Goal: Task Accomplishment & Management: Manage account settings

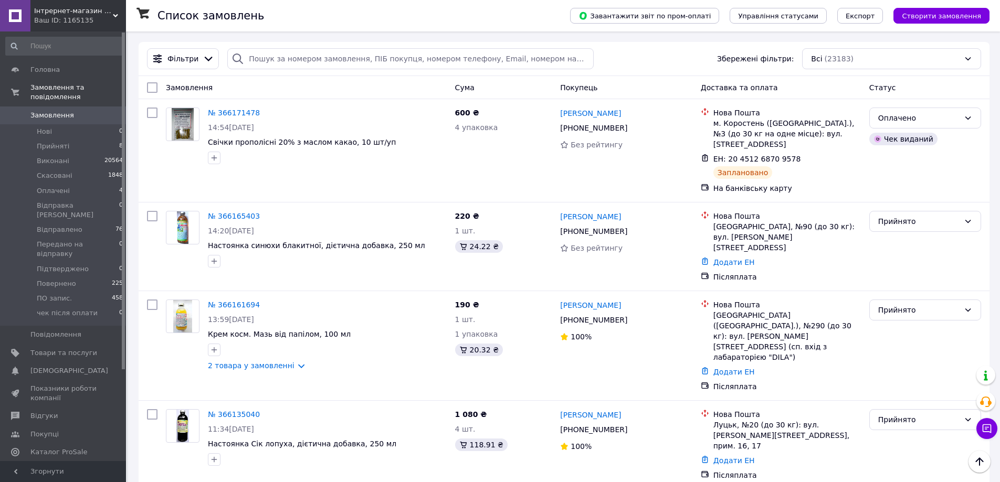
scroll to position [735, 0]
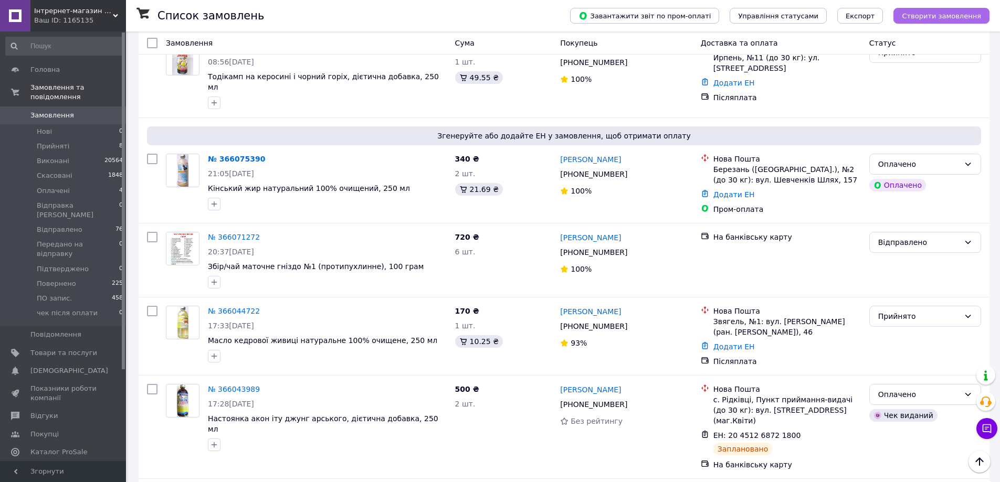
click at [927, 17] on span "Створити замовлення" at bounding box center [941, 16] width 79 height 8
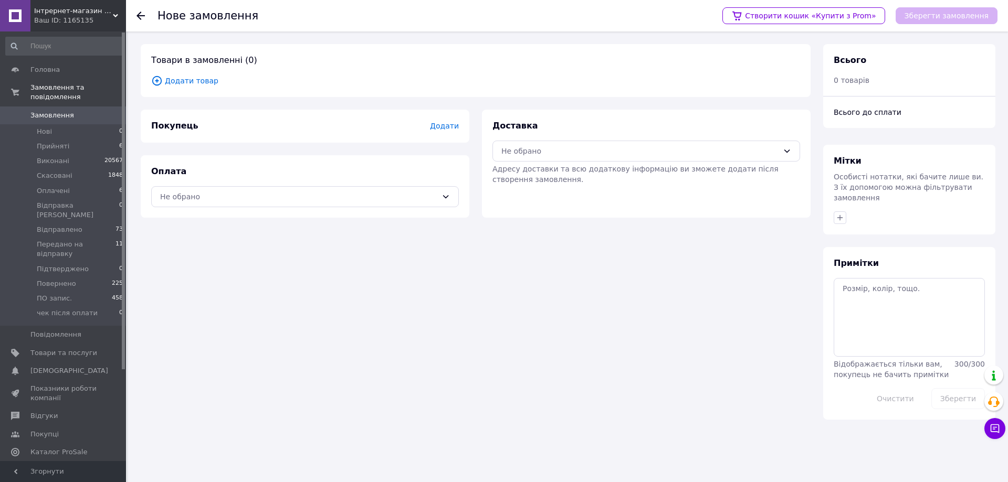
click at [199, 79] on span "Додати товар" at bounding box center [475, 81] width 649 height 12
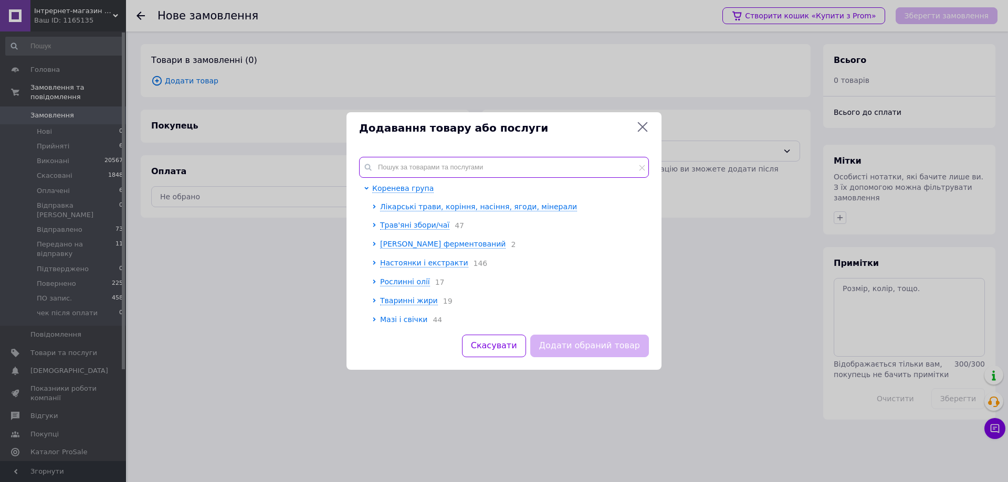
click at [413, 168] on input "text" at bounding box center [504, 167] width 290 height 21
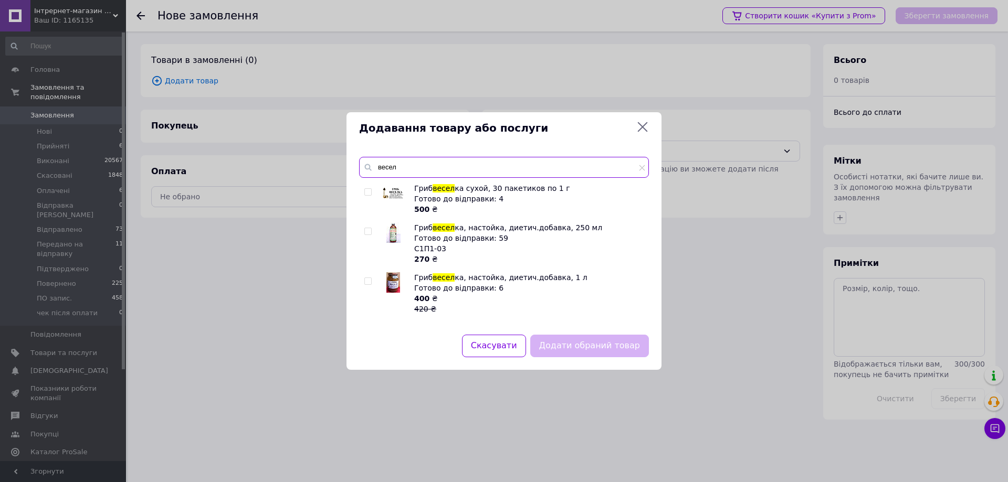
type input "весел"
click at [369, 231] on input "checkbox" at bounding box center [367, 231] width 7 height 7
checkbox input "true"
click at [584, 349] on button "Додати обраний товар" at bounding box center [589, 346] width 119 height 23
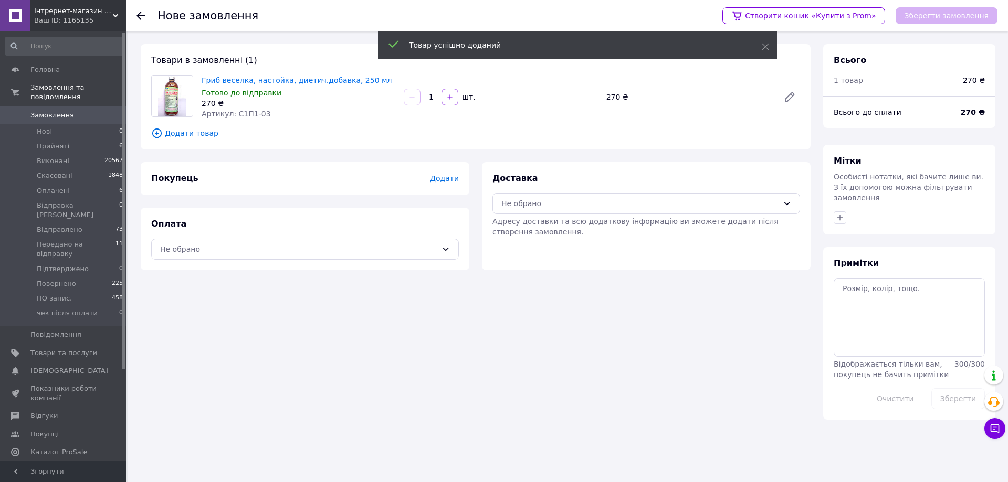
click at [451, 179] on span "Додати" at bounding box center [444, 178] width 29 height 8
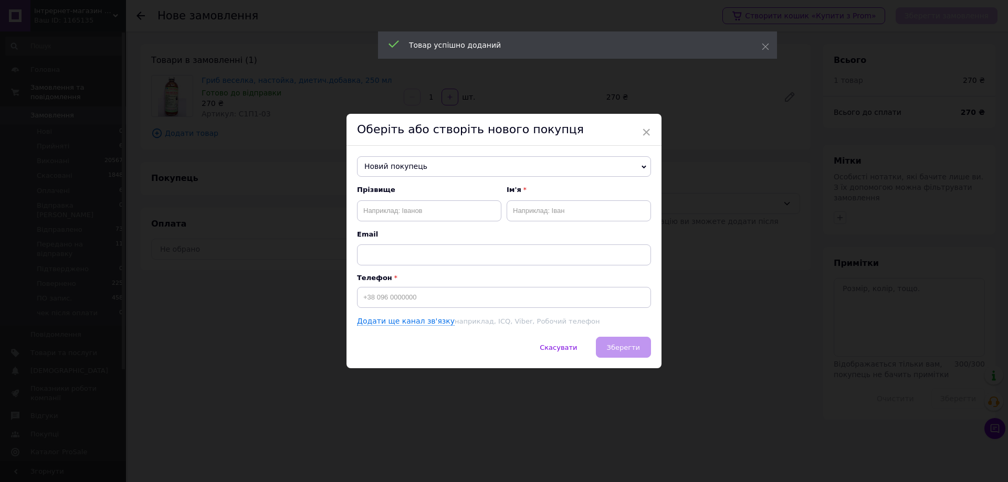
click at [438, 165] on span "Новий покупець" at bounding box center [504, 166] width 294 height 21
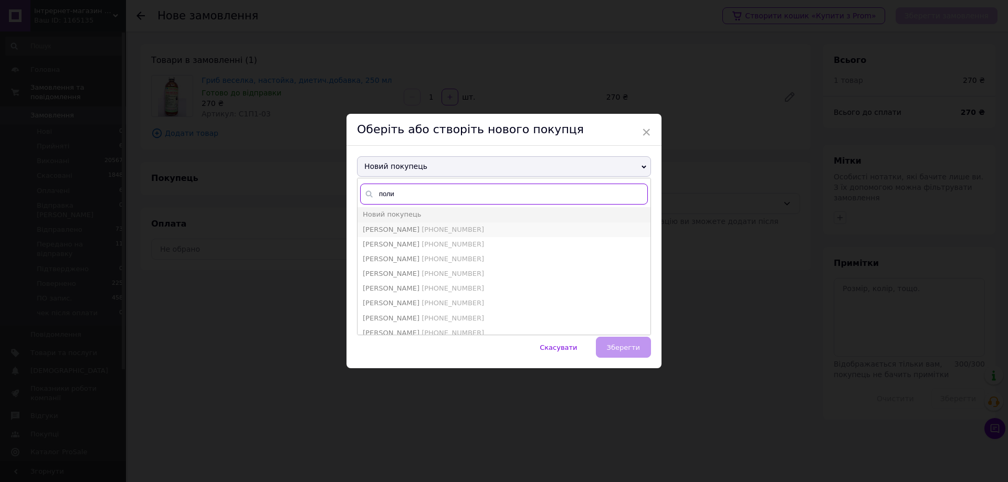
type input "поли"
click at [430, 226] on span "[PHONE_NUMBER]" at bounding box center [452, 230] width 62 height 8
type input "[PERSON_NAME]"
type input "[PHONE_NUMBER]"
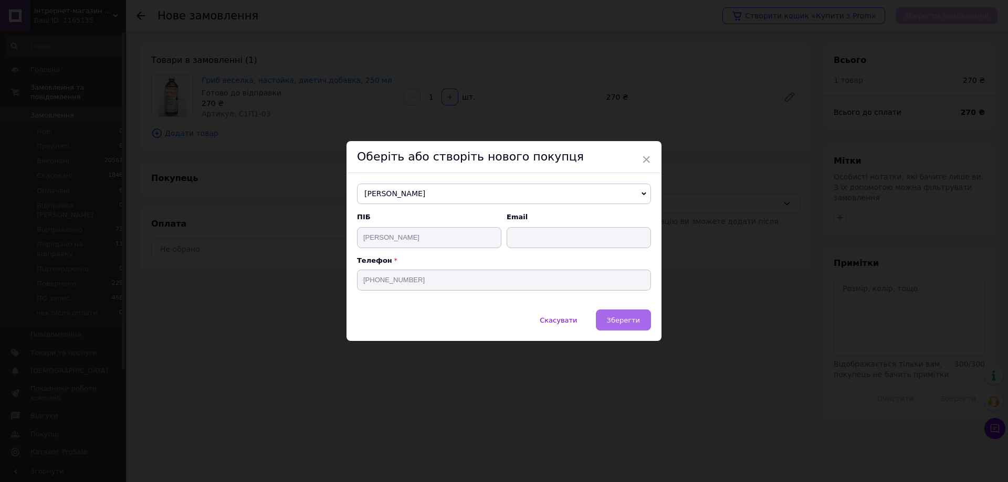
click at [616, 320] on span "Зберегти" at bounding box center [623, 320] width 33 height 8
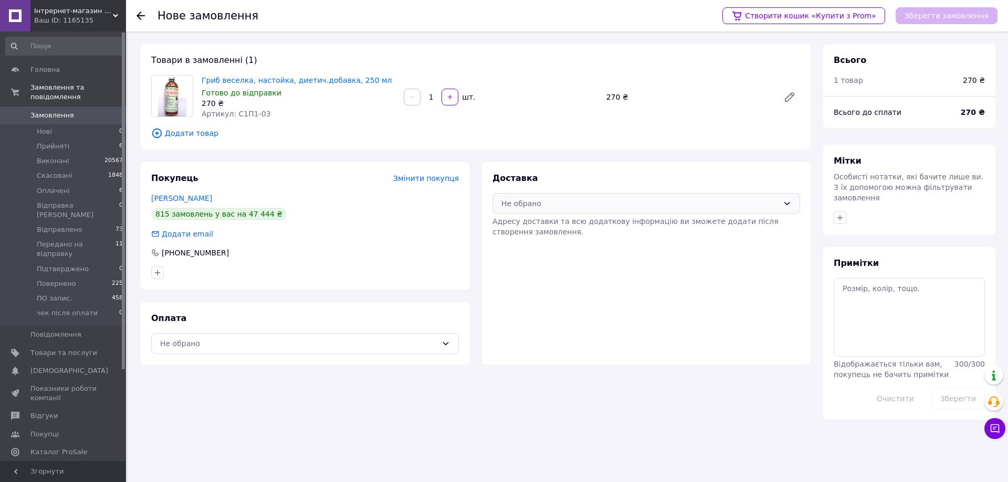
click at [567, 206] on div "Не обрано" at bounding box center [639, 204] width 277 height 12
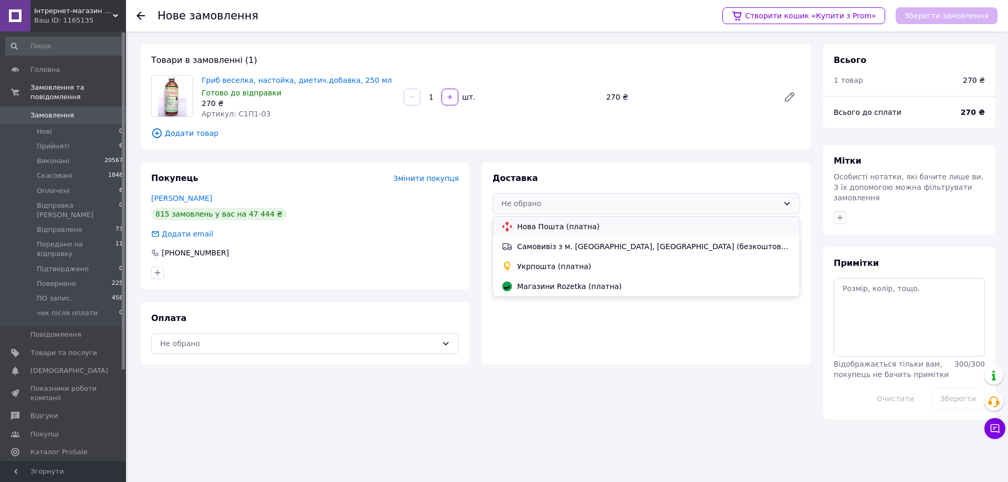
click at [568, 224] on span "Нова Пошта (платна)" at bounding box center [654, 226] width 274 height 10
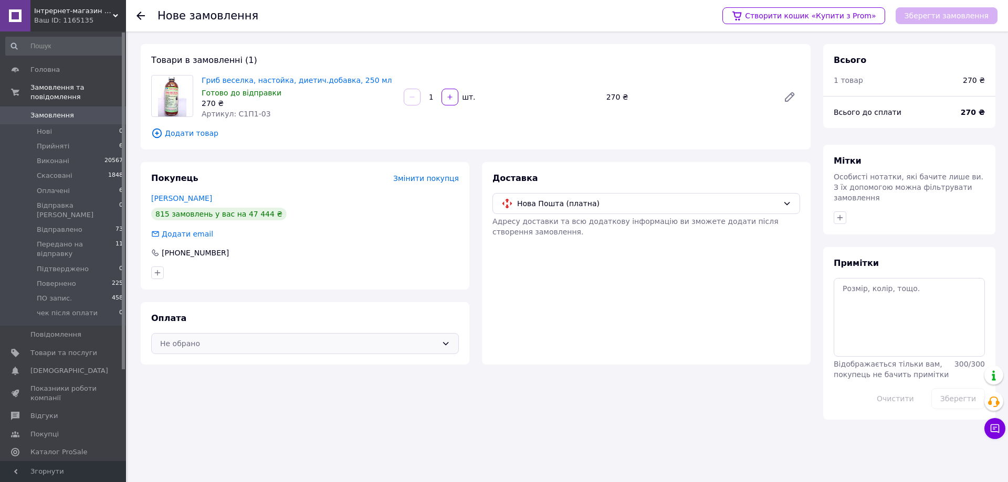
click at [374, 346] on div "Не обрано" at bounding box center [298, 344] width 277 height 12
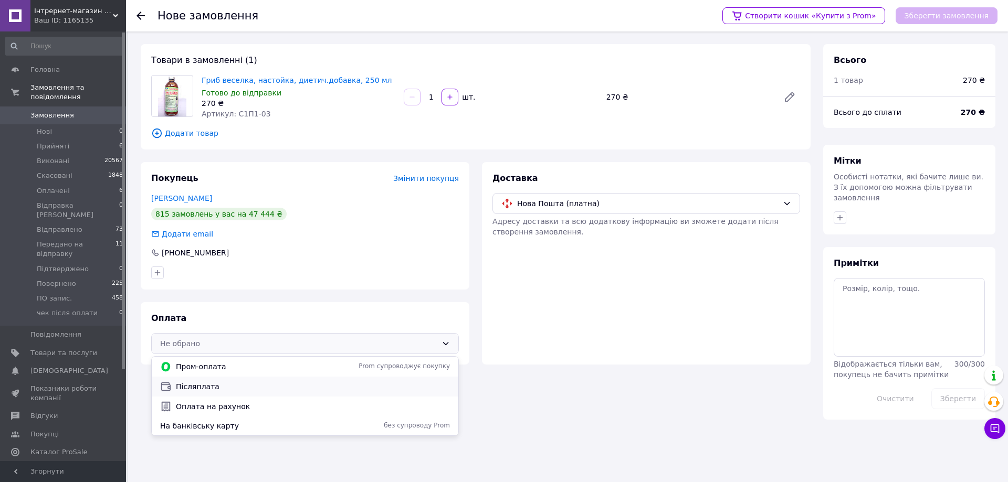
click at [339, 390] on span "Післяплата" at bounding box center [313, 387] width 274 height 10
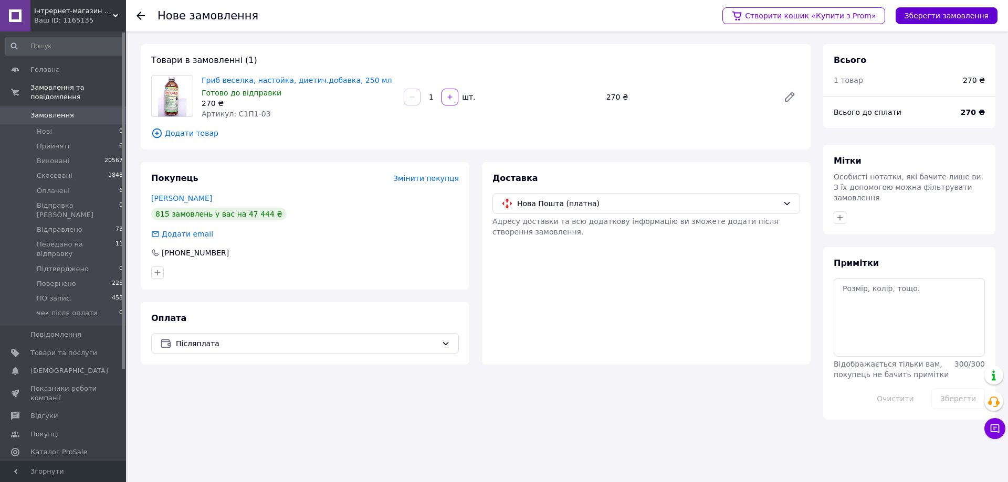
click at [948, 19] on button "Зберегти замовлення" at bounding box center [946, 15] width 102 height 17
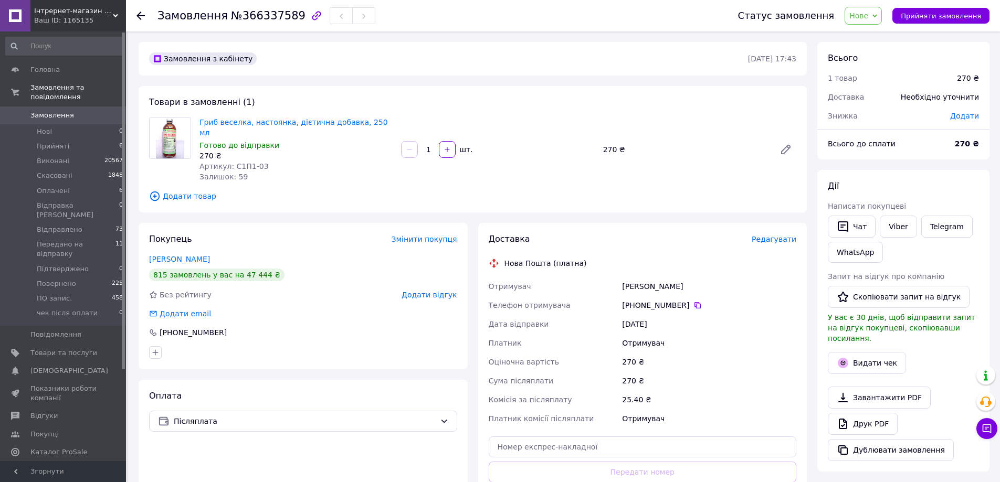
click at [774, 235] on span "Редагувати" at bounding box center [774, 239] width 45 height 8
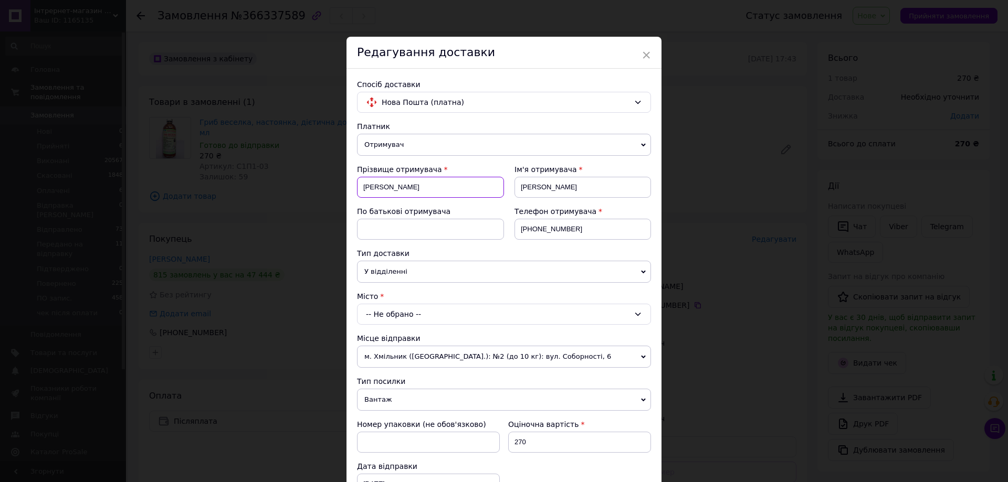
drag, startPoint x: 400, startPoint y: 184, endPoint x: 357, endPoint y: 181, distance: 43.1
click at [357, 181] on input "[PERSON_NAME]" at bounding box center [430, 187] width 147 height 21
paste input "[PERSON_NAME]"
click at [391, 188] on input "[PERSON_NAME]" at bounding box center [430, 187] width 147 height 21
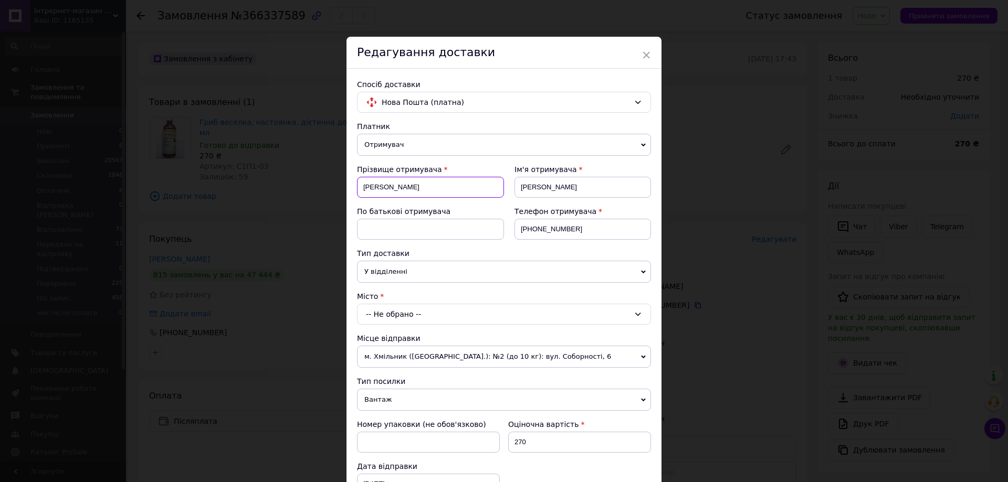
type input "[PERSON_NAME]"
drag, startPoint x: 573, startPoint y: 186, endPoint x: 517, endPoint y: 184, distance: 56.2
click at [517, 184] on input "[PERSON_NAME]" at bounding box center [582, 187] width 136 height 21
paste input "ергій"
type input "[PERSON_NAME]"
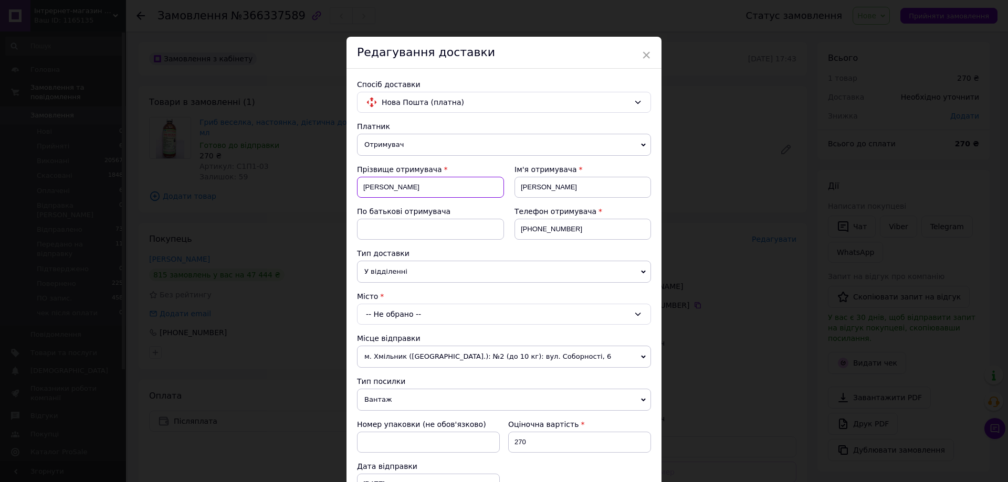
click at [390, 184] on input "[PERSON_NAME]" at bounding box center [430, 187] width 147 height 21
type input "[PERSON_NAME]"
click at [399, 234] on input at bounding box center [430, 229] width 147 height 21
paste input "Іванович"
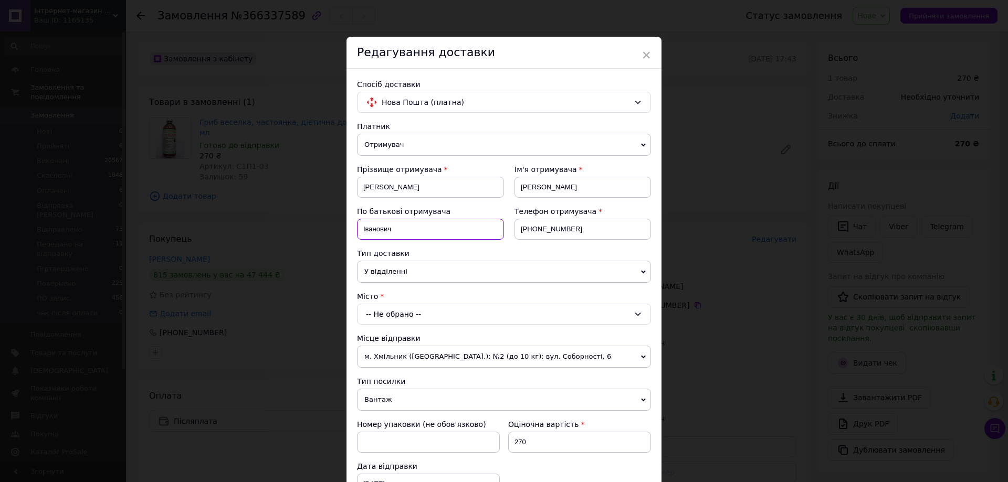
type input "Іванович"
drag, startPoint x: 577, startPoint y: 231, endPoint x: 524, endPoint y: 229, distance: 53.1
click at [524, 229] on input "[PHONE_NUMBER]" at bounding box center [582, 229] width 136 height 21
paste input "73160133"
type input "[PHONE_NUMBER]"
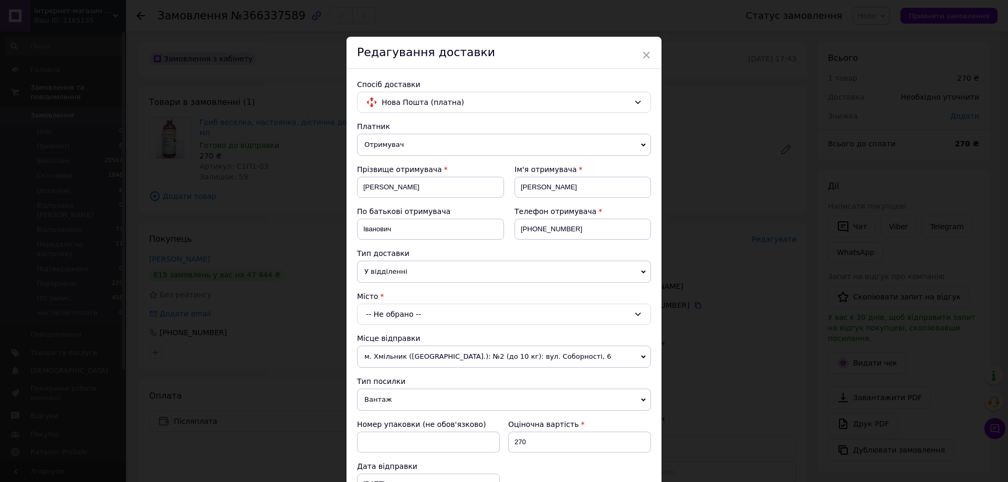
click at [442, 315] on div "-- Не обрано --" at bounding box center [504, 314] width 294 height 21
type input "Хмельницький"
click at [429, 357] on li "м. [GEOGRAPHIC_DATA] ([GEOGRAPHIC_DATA].)" at bounding box center [503, 359] width 293 height 17
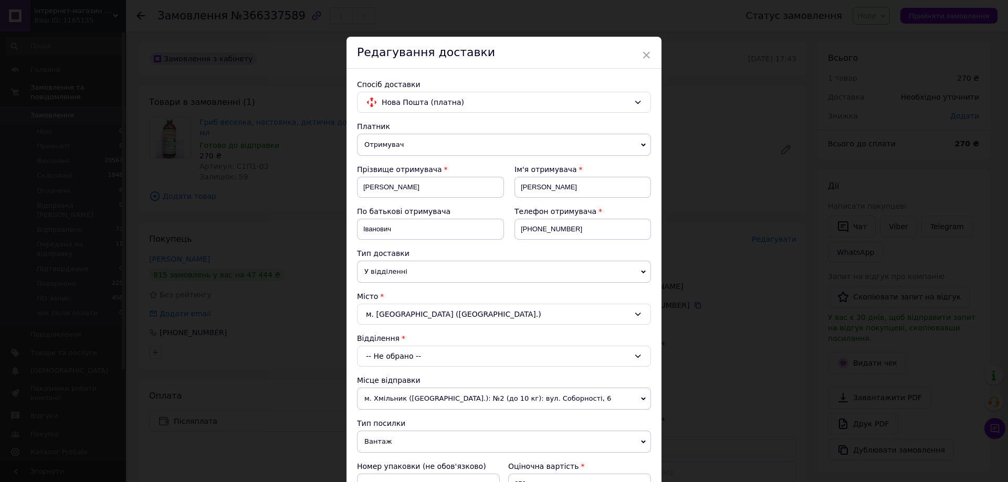
click at [429, 357] on div "-- Не обрано --" at bounding box center [504, 356] width 294 height 21
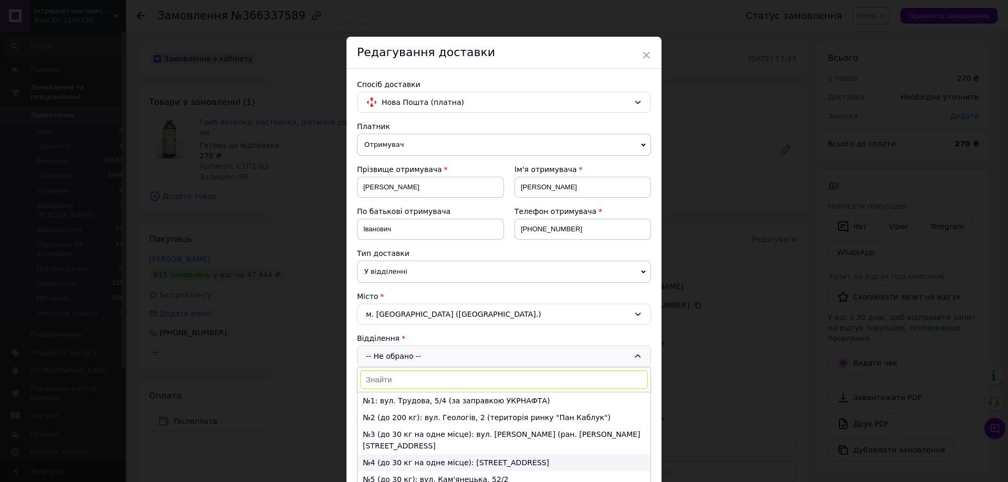
scroll to position [52, 0]
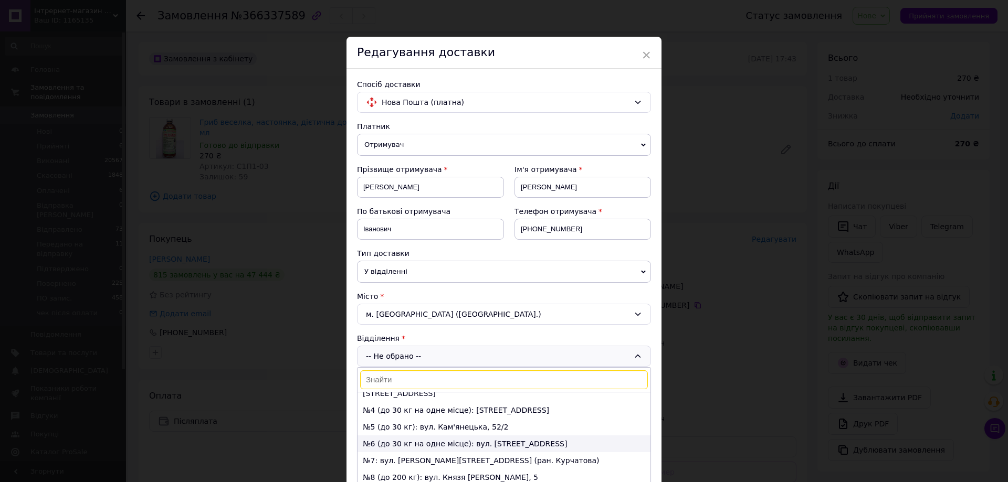
click at [413, 436] on li "№6 (до 30 кг на одне місце): вул. [STREET_ADDRESS]" at bounding box center [503, 444] width 293 height 17
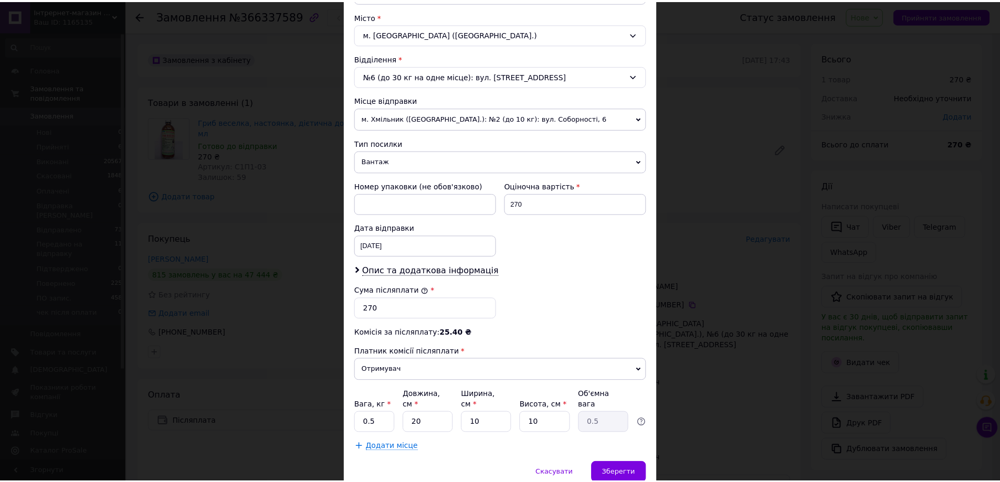
scroll to position [315, 0]
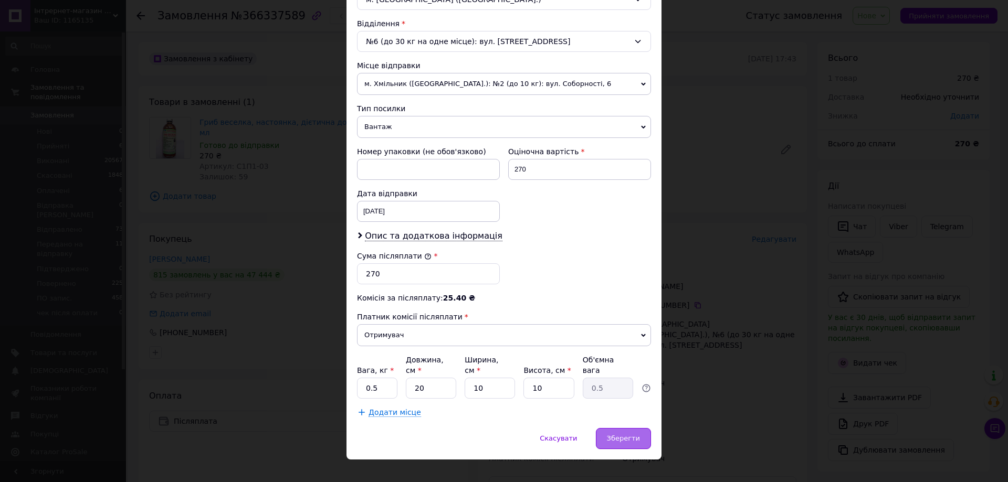
click at [632, 433] on div "Зберегти" at bounding box center [623, 438] width 55 height 21
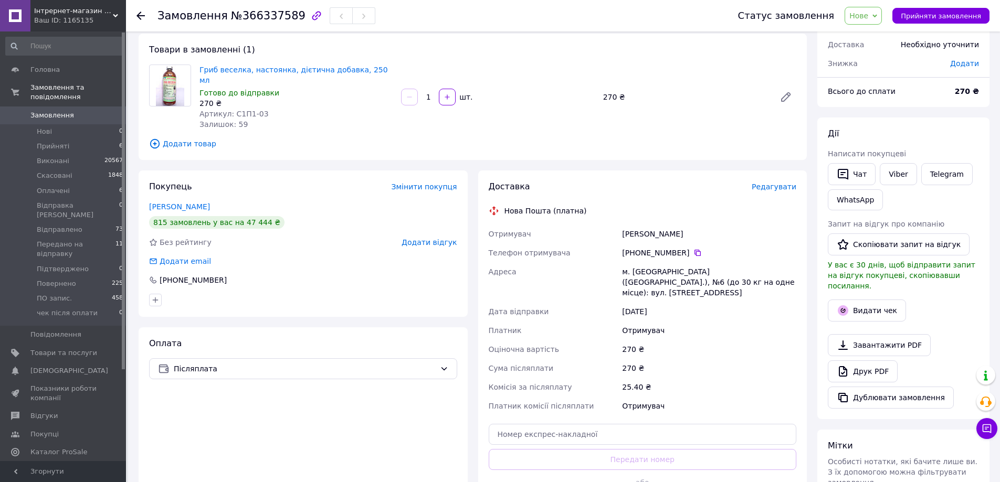
scroll to position [105, 0]
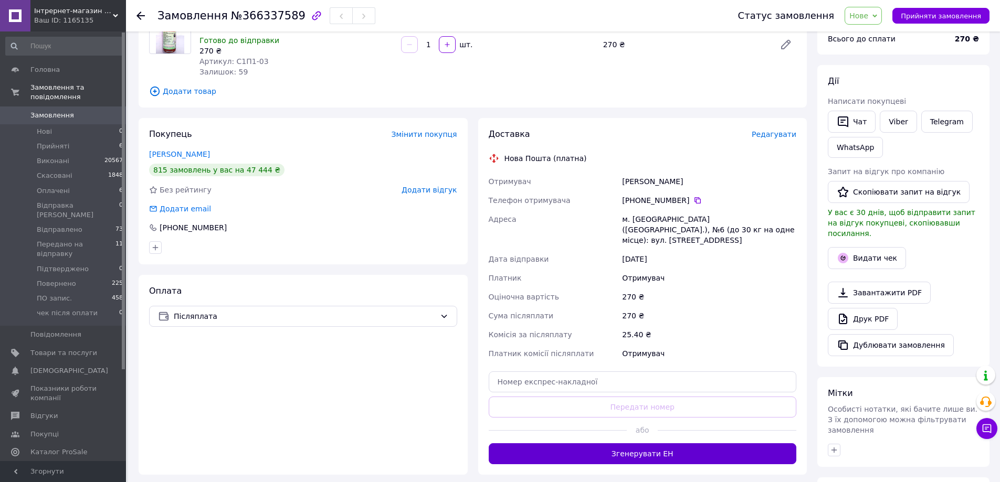
click at [619, 443] on button "Згенерувати ЕН" at bounding box center [643, 453] width 308 height 21
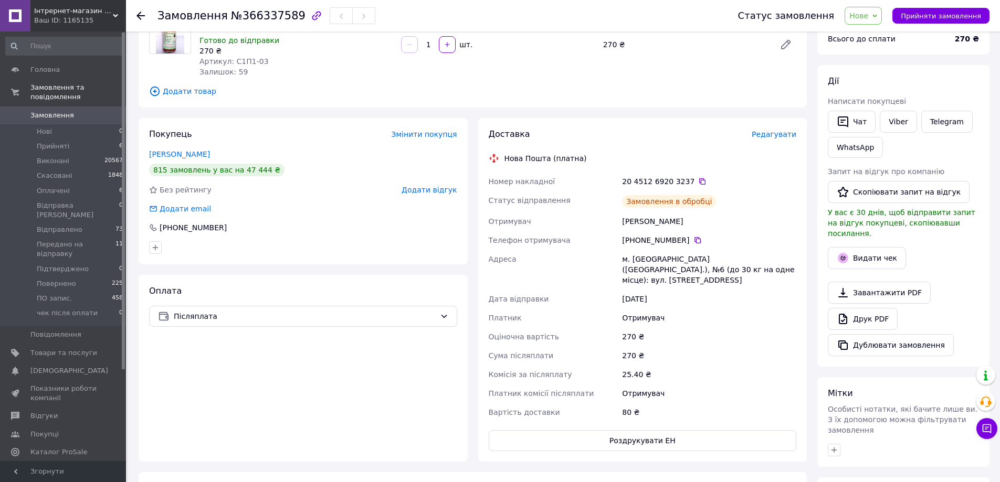
click at [833, 447] on icon "button" at bounding box center [834, 450] width 6 height 6
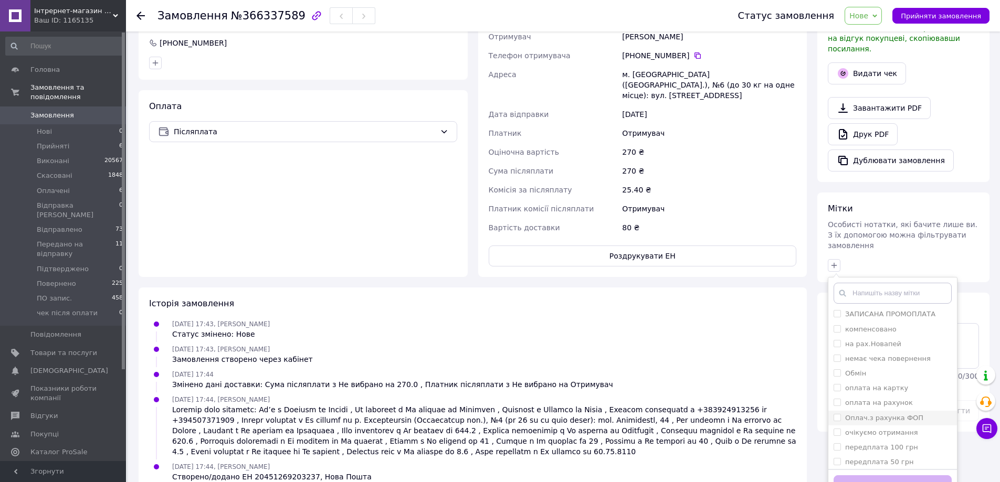
scroll to position [153, 0]
click at [838, 440] on input "сайт" at bounding box center [836, 443] width 7 height 7
checkbox input "true"
click at [884, 475] on button "Додати мітку" at bounding box center [892, 485] width 118 height 20
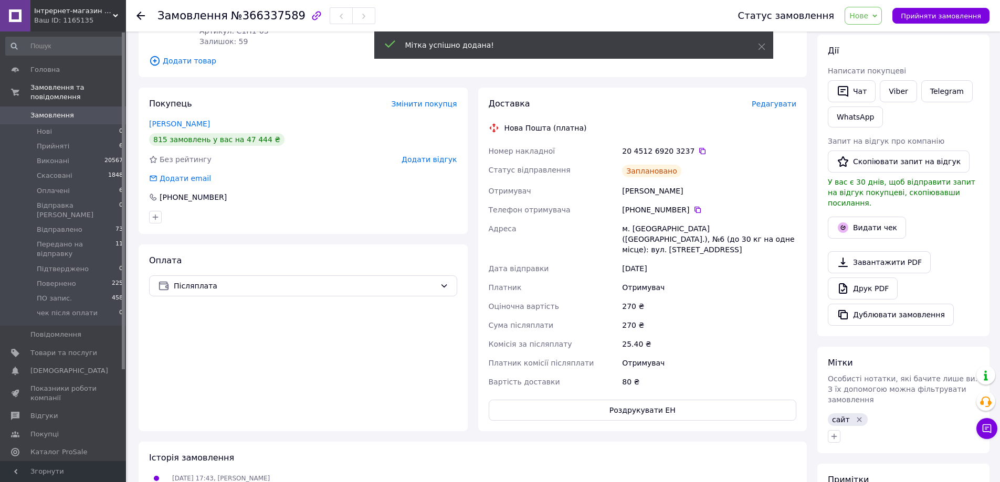
scroll to position [132, 0]
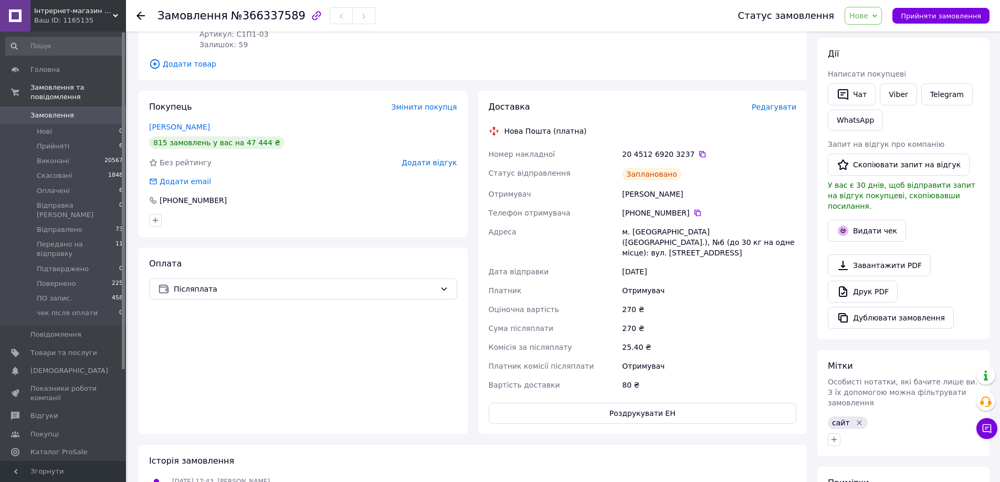
drag, startPoint x: 623, startPoint y: 184, endPoint x: 699, endPoint y: 179, distance: 75.2
click at [699, 185] on div "[PERSON_NAME]" at bounding box center [709, 194] width 178 height 19
copy div "[PERSON_NAME]"
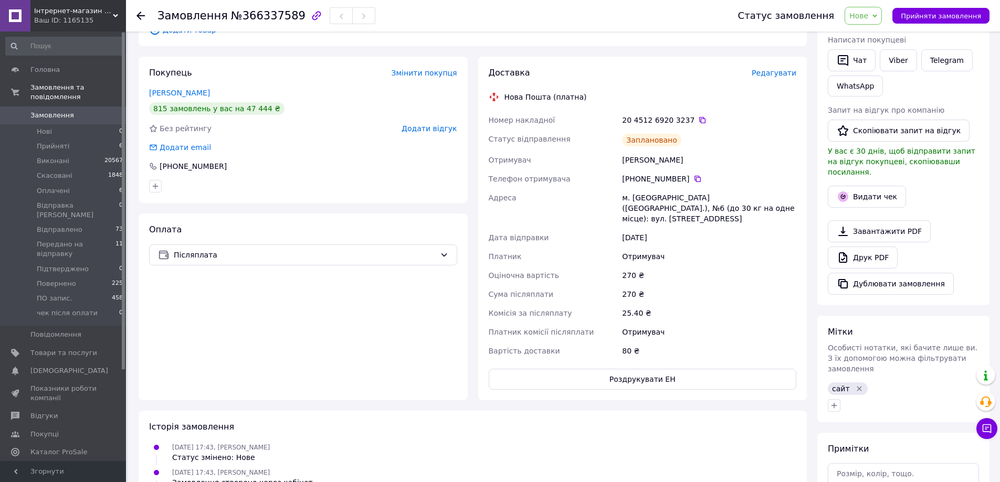
scroll to position [185, 0]
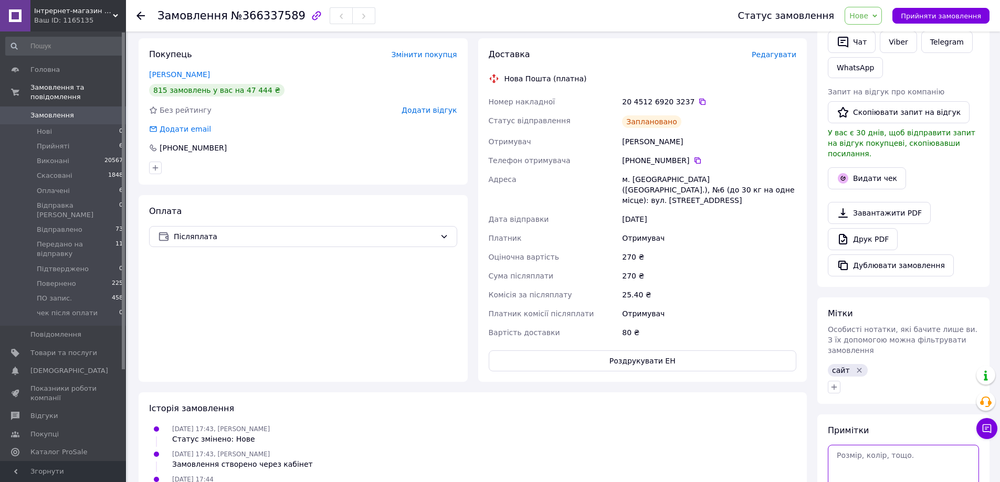
click at [889, 445] on textarea at bounding box center [903, 467] width 151 height 45
paste textarea "[PERSON_NAME]"
type textarea "[PERSON_NAME]"
click at [940, 14] on span "Прийняти замовлення" at bounding box center [941, 16] width 80 height 8
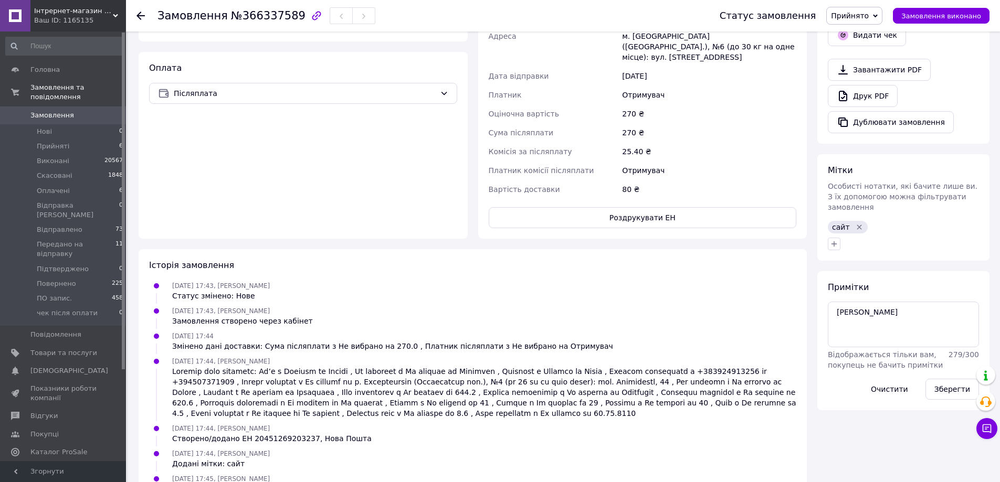
scroll to position [340, 0]
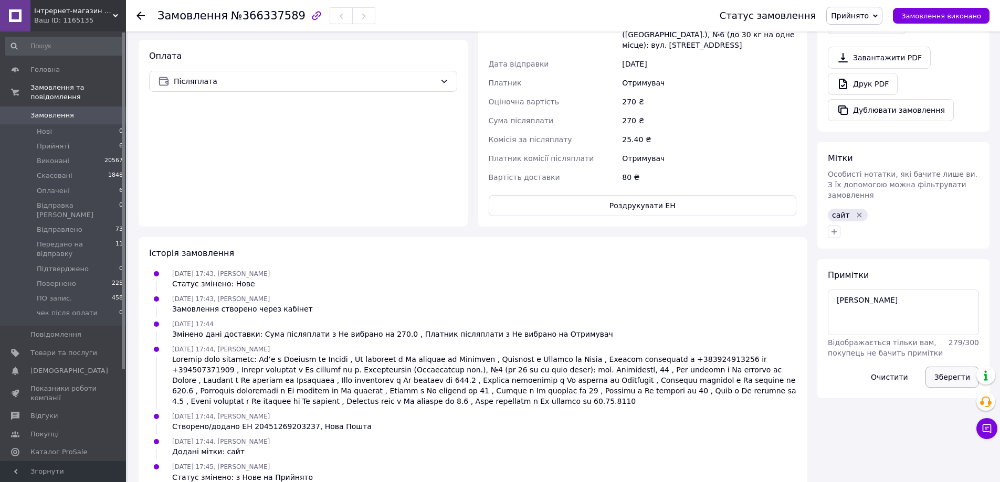
click at [951, 367] on button "Зберегти" at bounding box center [952, 377] width 54 height 21
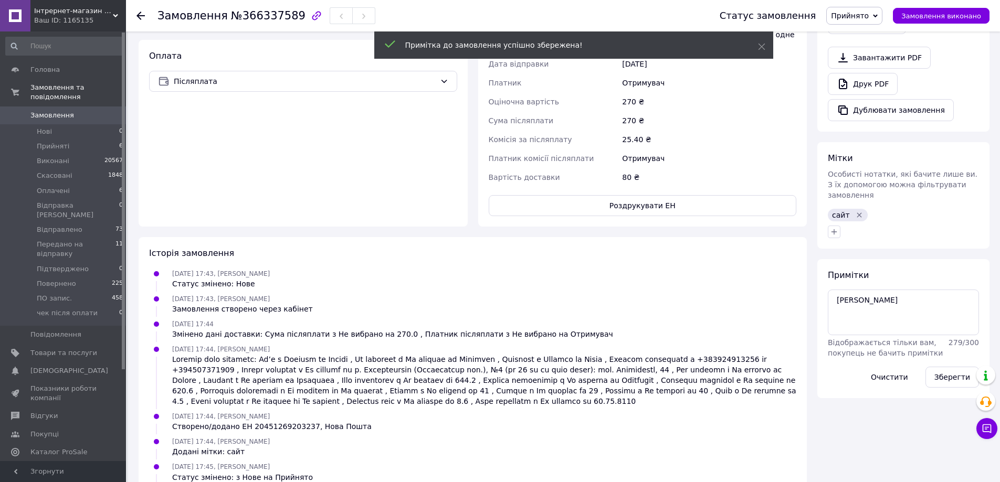
click at [193, 167] on div "Оплата Післяплата" at bounding box center [303, 133] width 329 height 187
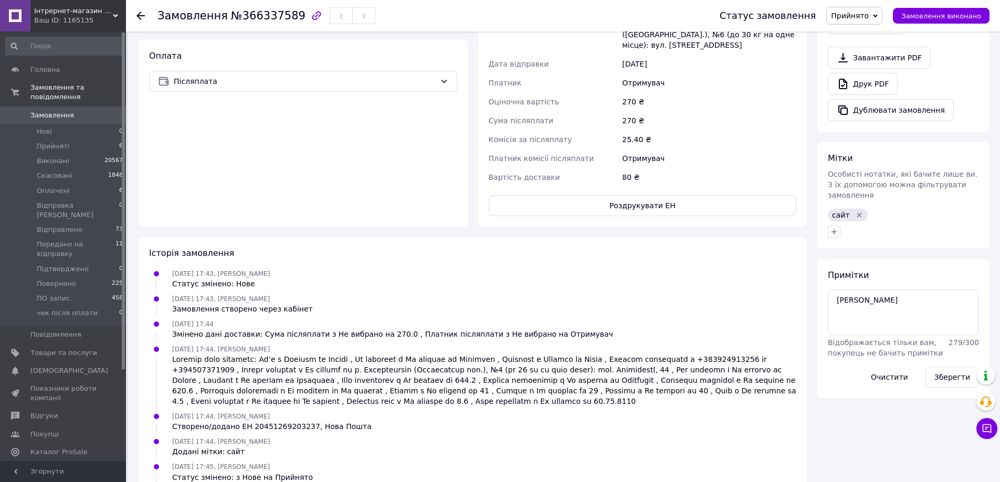
click at [864, 12] on span "Прийнято" at bounding box center [850, 16] width 38 height 8
click at [871, 113] on li "Передано на відправку" at bounding box center [880, 116] width 106 height 16
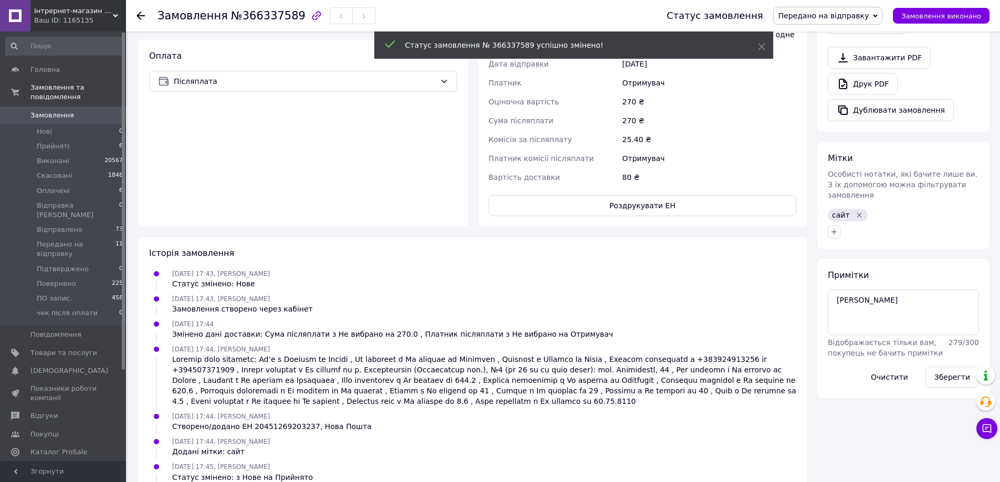
click at [57, 111] on span "Замовлення" at bounding box center [52, 115] width 44 height 9
